Goal: Find specific page/section: Find specific page/section

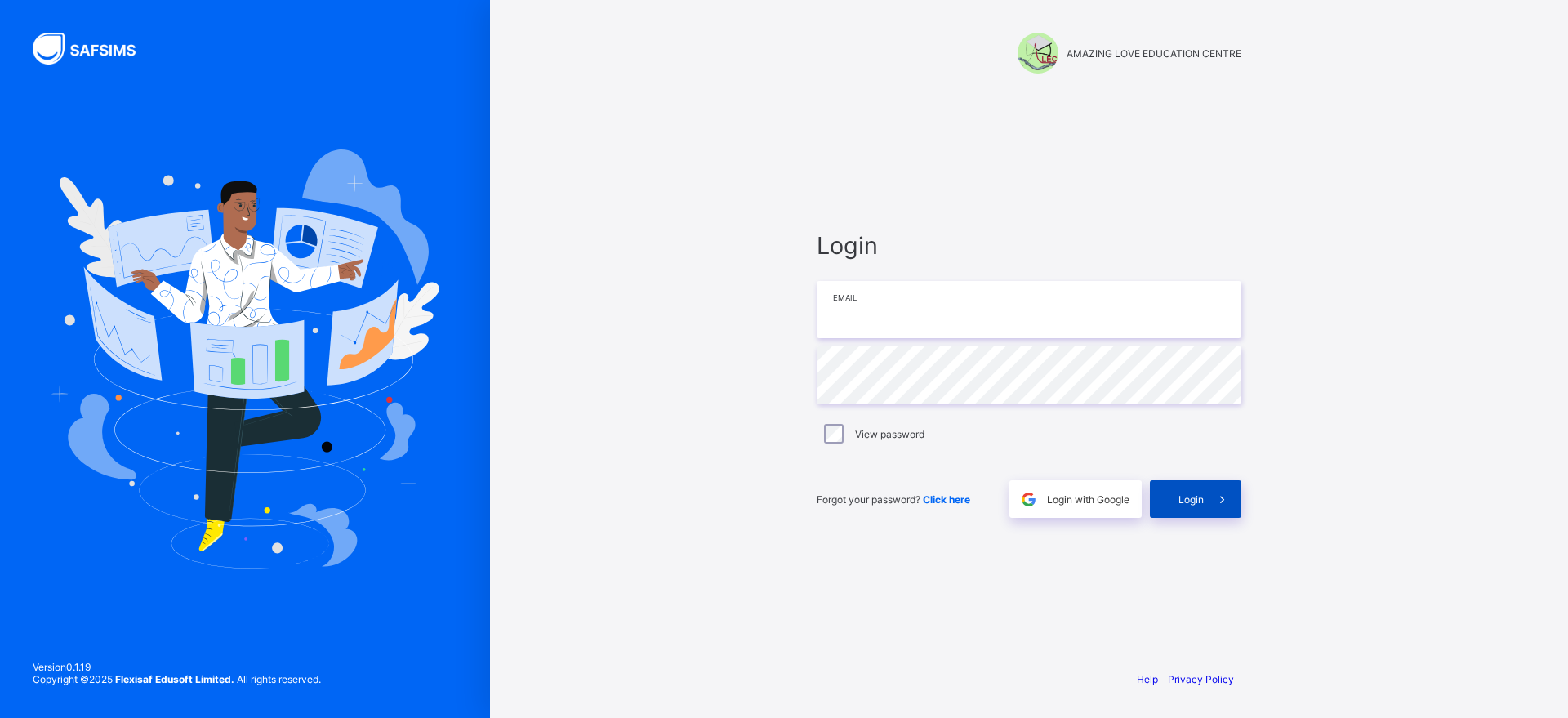
type input "**********"
click at [1186, 490] on div "Login" at bounding box center [1195, 498] width 92 height 38
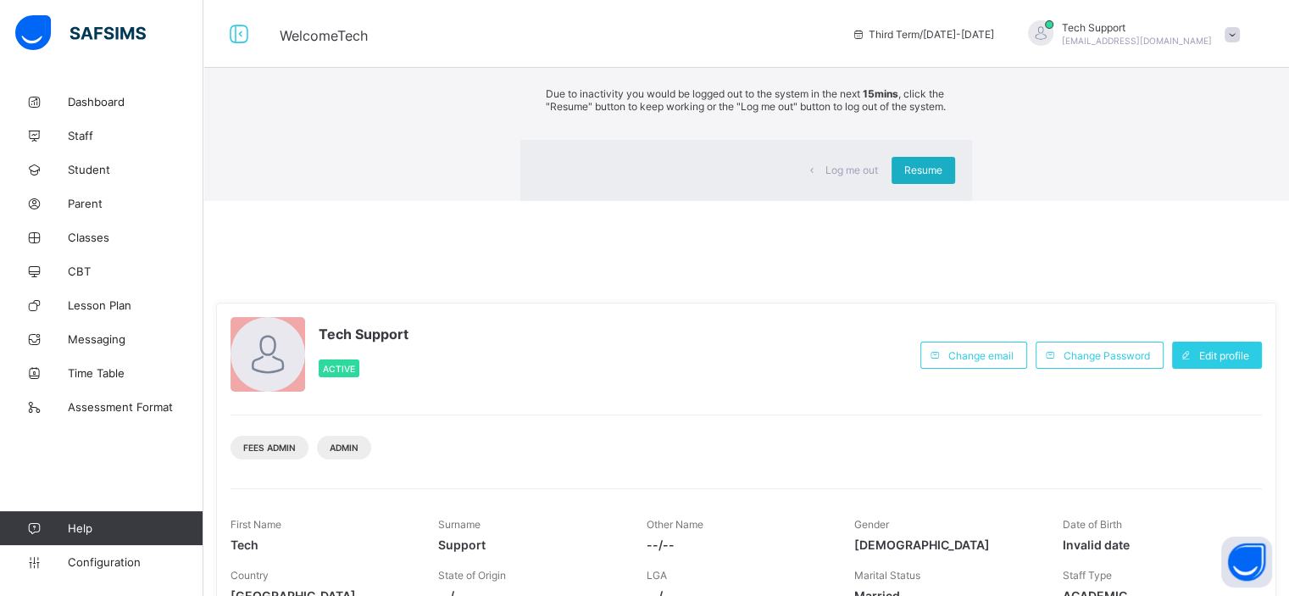
click at [904, 176] on span "Resume" at bounding box center [923, 170] width 38 height 13
